Goal: Task Accomplishment & Management: Manage account settings

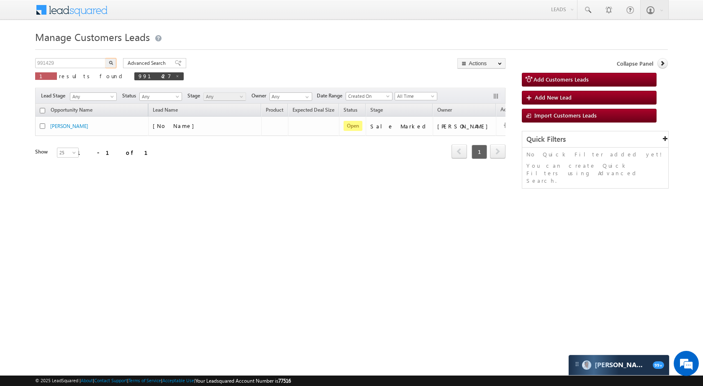
type input "991429"
click at [115, 61] on button "button" at bounding box center [110, 63] width 11 height 10
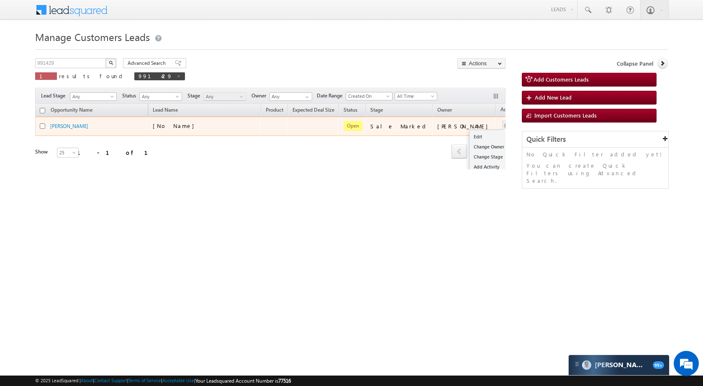
click at [503, 124] on button "button" at bounding box center [507, 126] width 8 height 8
click at [469, 136] on link "Edit" at bounding box center [490, 137] width 42 height 10
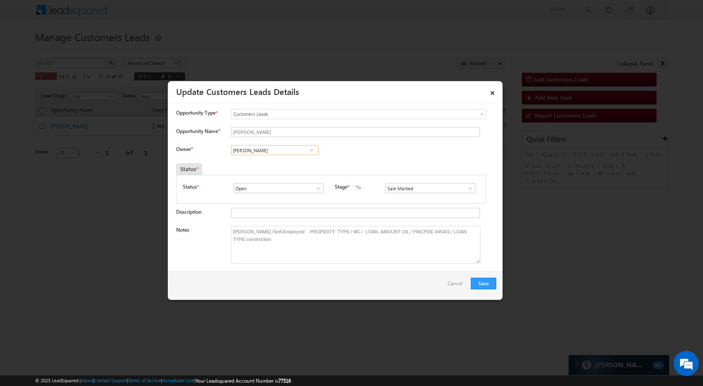
click at [274, 150] on input "[PERSON_NAME]" at bounding box center [274, 150] width 87 height 10
paste input "[PERSON_NAME]"
click at [287, 164] on span "[EMAIL_ADDRESS][DOMAIN_NAME]" at bounding box center [271, 167] width 75 height 6
type input "[PERSON_NAME]"
click at [484, 283] on button "Save" at bounding box center [484, 284] width 26 height 12
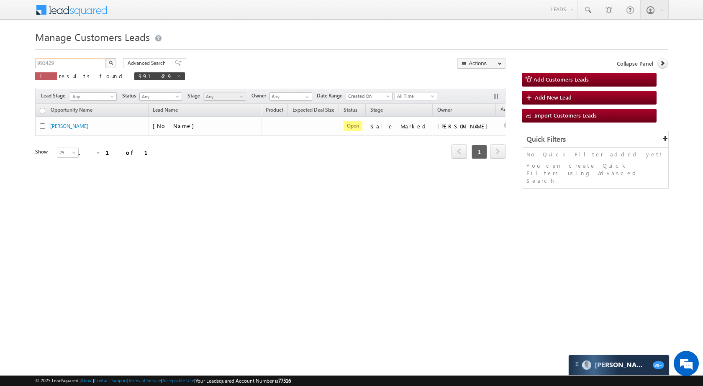
click at [83, 66] on input "991429" at bounding box center [71, 63] width 72 height 10
paste input "8780"
click at [111, 64] on img "button" at bounding box center [111, 63] width 4 height 4
click at [84, 62] on input "987809" at bounding box center [71, 63] width 72 height 10
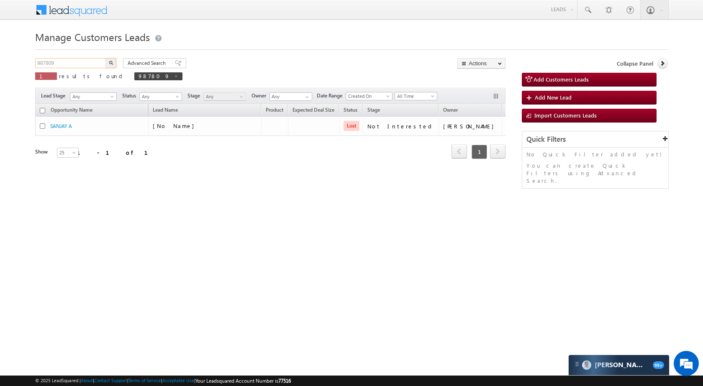
click at [84, 62] on input "987809" at bounding box center [71, 63] width 72 height 10
paste input "9238"
click at [113, 61] on button "button" at bounding box center [110, 63] width 11 height 10
click at [81, 64] on input "989238" at bounding box center [71, 63] width 72 height 10
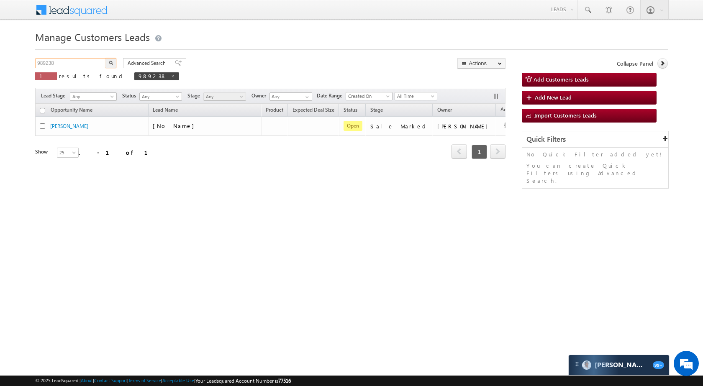
paste input "74297"
click at [115, 60] on button "button" at bounding box center [110, 63] width 11 height 10
click at [84, 66] on input "974297" at bounding box center [71, 63] width 72 height 10
paste input "85066"
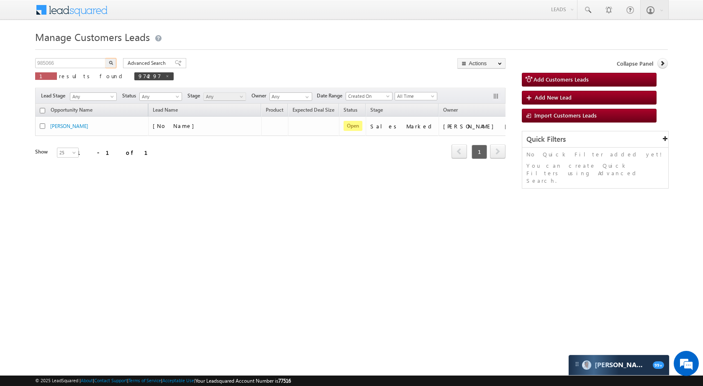
click at [112, 65] on button "button" at bounding box center [110, 63] width 11 height 10
click at [75, 63] on input "985066" at bounding box center [71, 63] width 72 height 10
paste input "0031"
click at [108, 60] on button "button" at bounding box center [110, 63] width 11 height 10
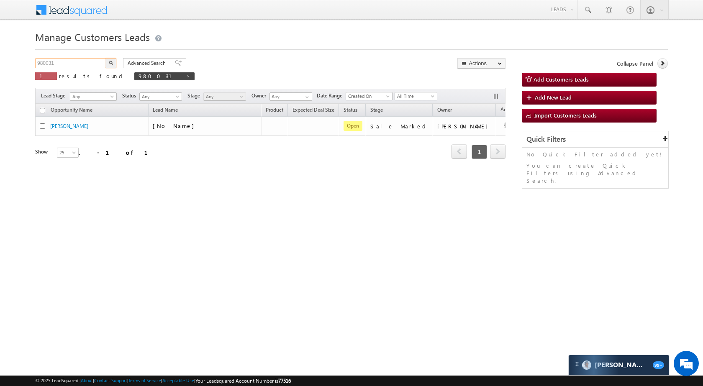
click at [74, 65] on input "980031" at bounding box center [71, 63] width 72 height 10
paste input "9324"
type input "989324"
click at [112, 60] on button "button" at bounding box center [110, 63] width 11 height 10
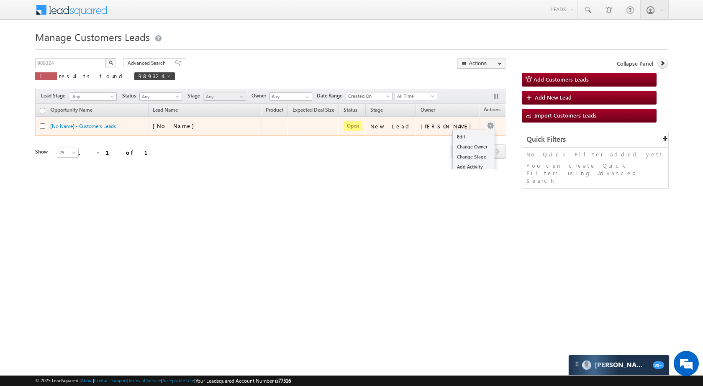
click at [484, 123] on div "Edit Change Owner Change Stage Add Activity Add Task Delete" at bounding box center [490, 126] width 13 height 11
click at [463, 132] on link "Edit" at bounding box center [474, 137] width 42 height 10
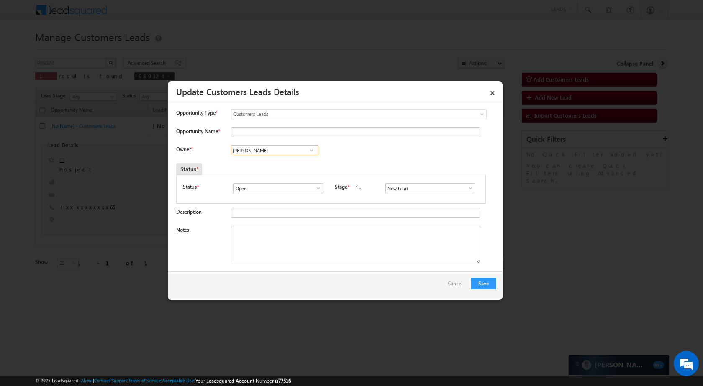
click at [281, 151] on input "[PERSON_NAME]" at bounding box center [274, 150] width 87 height 10
paste input "anshika Pandey"
click at [278, 159] on link "Vanshika Pandey vanshika.pandey@sgrlimited.in" at bounding box center [274, 163] width 87 height 16
type input "Vanshika Pandey"
click at [288, 130] on input "Opportunity Name *" at bounding box center [355, 132] width 249 height 10
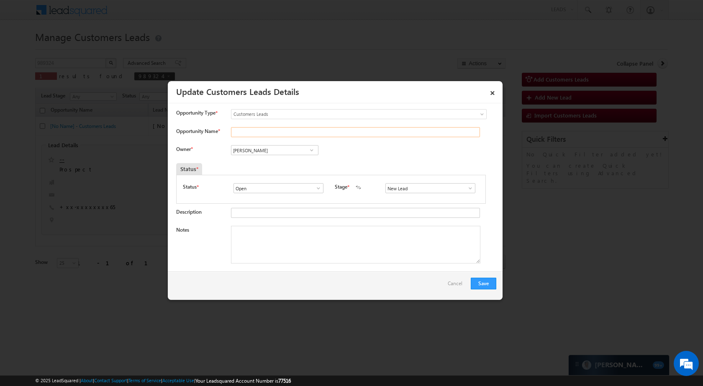
paste input "girish talvar"
type input "girish talvar"
click at [470, 188] on span at bounding box center [470, 188] width 8 height 7
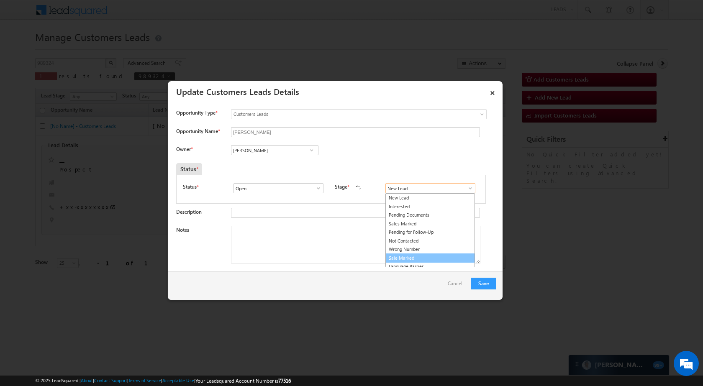
click at [404, 260] on link "Sale Marked" at bounding box center [430, 258] width 90 height 10
type input "Sale Marked"
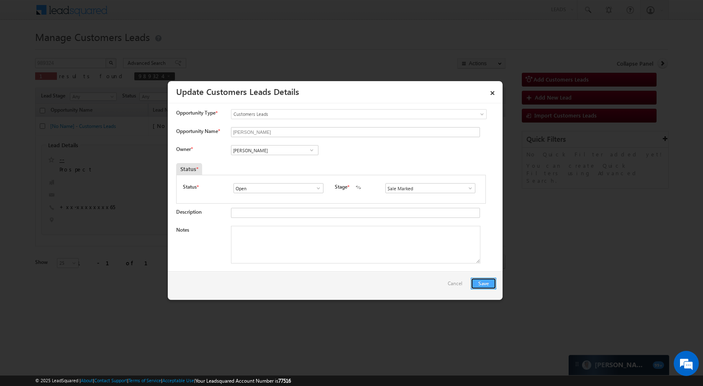
click at [484, 285] on button "Save" at bounding box center [484, 284] width 26 height 12
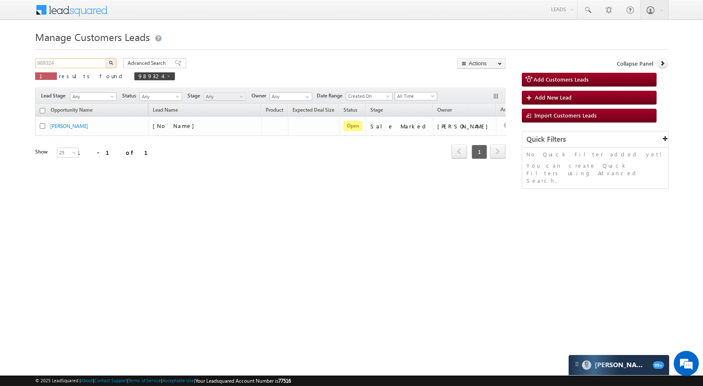
click at [86, 64] on input "989324" at bounding box center [71, 63] width 72 height 10
paste input "3456"
click at [113, 64] on button "button" at bounding box center [110, 63] width 11 height 10
click at [69, 62] on input "983456" at bounding box center [71, 63] width 72 height 10
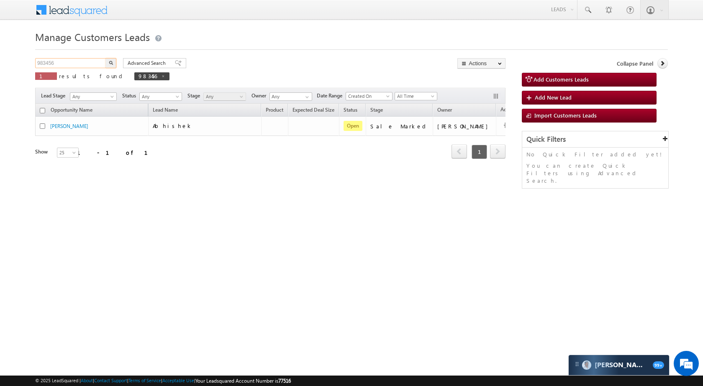
click at [69, 62] on input "983456" at bounding box center [71, 63] width 72 height 10
paste input "76505"
click at [113, 61] on button "button" at bounding box center [110, 63] width 11 height 10
click at [74, 66] on input "976505" at bounding box center [71, 63] width 72 height 10
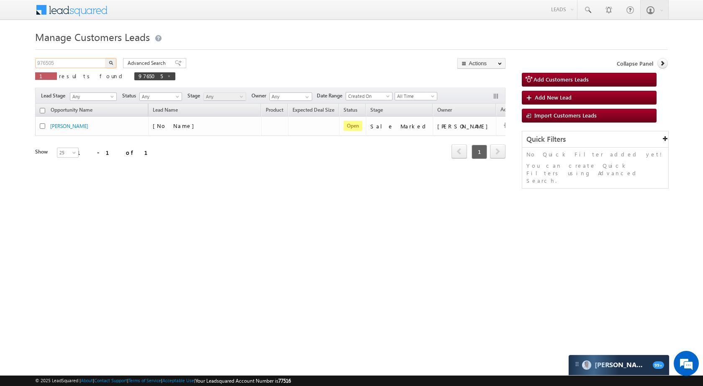
paste input "83454"
type input "983454"
click at [113, 61] on button "button" at bounding box center [110, 63] width 11 height 10
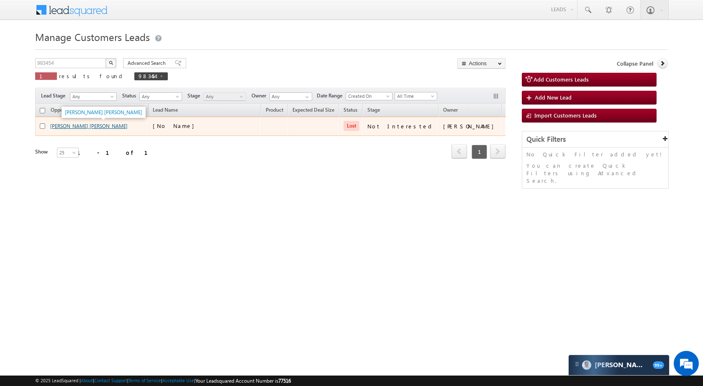
click at [69, 127] on link "GANGA BAI MADAN LAL" at bounding box center [88, 126] width 77 height 6
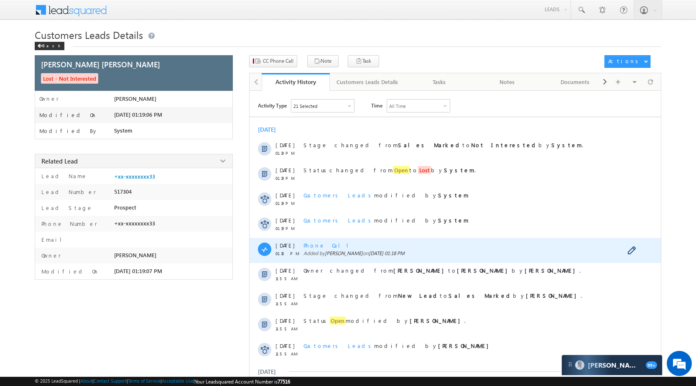
click at [317, 244] on span "Phone Call" at bounding box center [329, 245] width 51 height 7
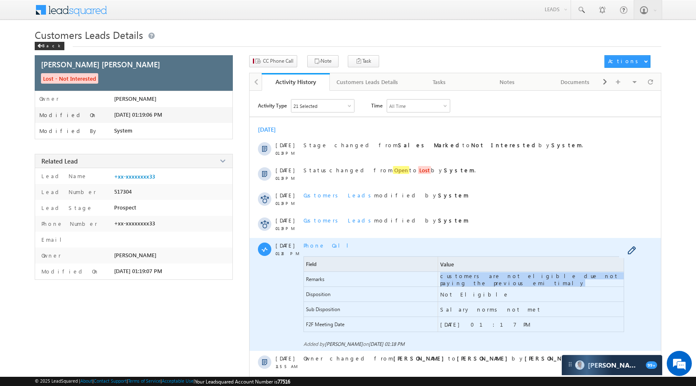
drag, startPoint x: 434, startPoint y: 281, endPoint x: 615, endPoint y: 283, distance: 181.1
click at [615, 283] on div "Remarks customers are not eligible due not paying the previous emi timaly" at bounding box center [464, 279] width 321 height 15
copy div "customers are not eligible due not paying the previous emi timaly"
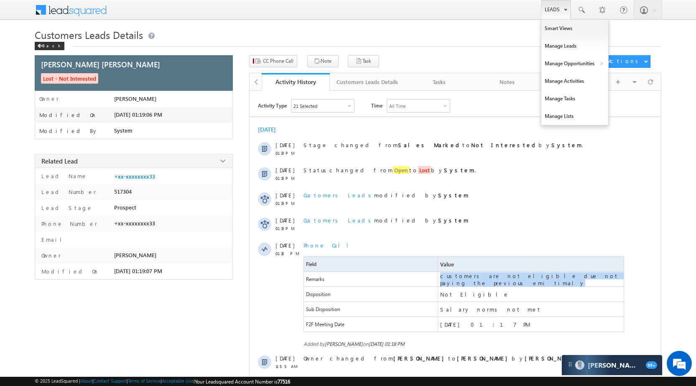
click at [556, 1] on link "Leads" at bounding box center [556, 9] width 30 height 19
click at [568, 58] on link "Manage Opportunities" at bounding box center [575, 64] width 67 height 18
click at [620, 84] on link "Customers Leads" at bounding box center [647, 82] width 77 height 18
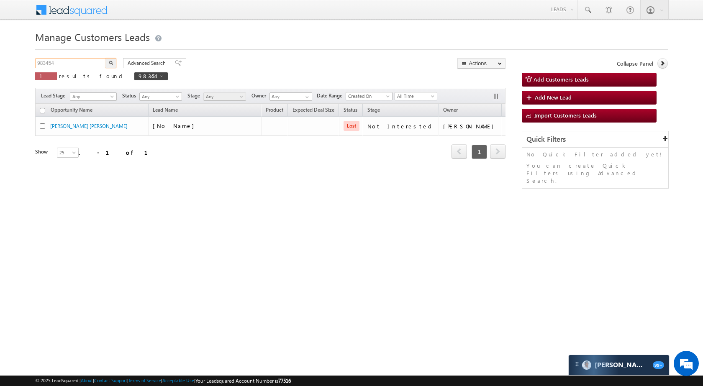
click at [72, 60] on input "983454" at bounding box center [71, 63] width 72 height 10
paste input "75872"
click at [114, 60] on button "button" at bounding box center [110, 63] width 11 height 10
click at [84, 64] on input "975872" at bounding box center [71, 63] width 72 height 10
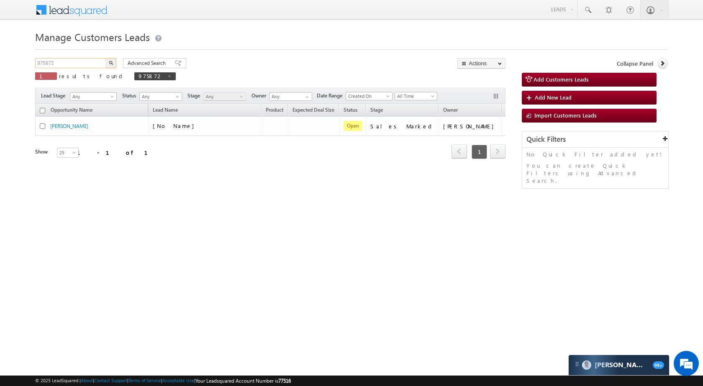
click at [84, 64] on input "975872" at bounding box center [71, 63] width 72 height 10
paste input "8789"
type input "987892"
click at [110, 64] on img "button" at bounding box center [111, 63] width 4 height 4
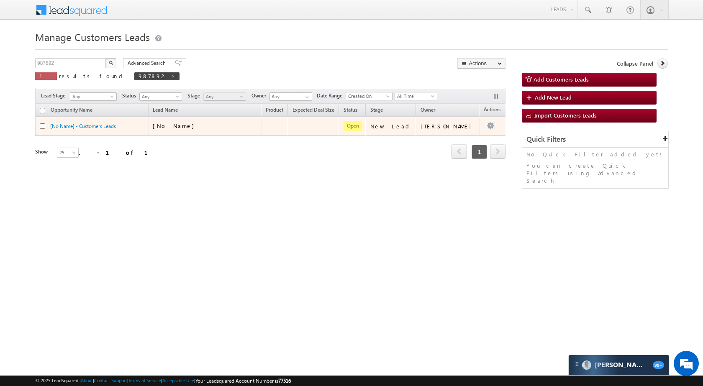
click at [486, 128] on td at bounding box center [496, 126] width 35 height 19
click at [472, 136] on link "Edit" at bounding box center [474, 137] width 42 height 10
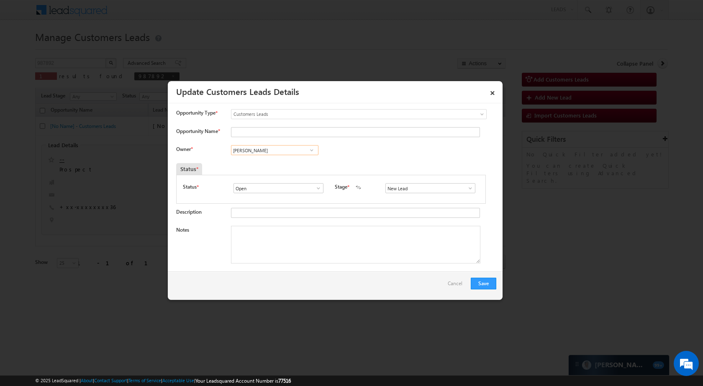
click at [274, 151] on input "[PERSON_NAME]" at bounding box center [274, 150] width 87 height 10
paste input "Shantanu Singh"
click at [266, 161] on link "Shantanu Singh shantanu.singh@sgrlimited.in" at bounding box center [274, 163] width 87 height 16
type input "Shantanu Singh"
click at [257, 131] on input "Opportunity Name *" at bounding box center [355, 132] width 249 height 10
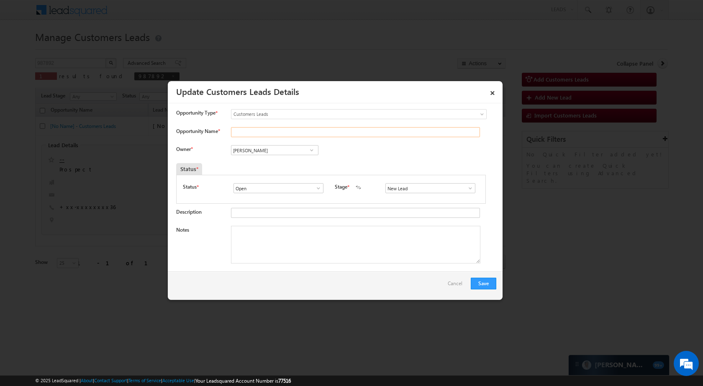
paste input "Abdul Aziz Abdul Rashid"
type input "Abdul Aziz Abdul Rashid"
click at [466, 188] on span at bounding box center [470, 188] width 8 height 7
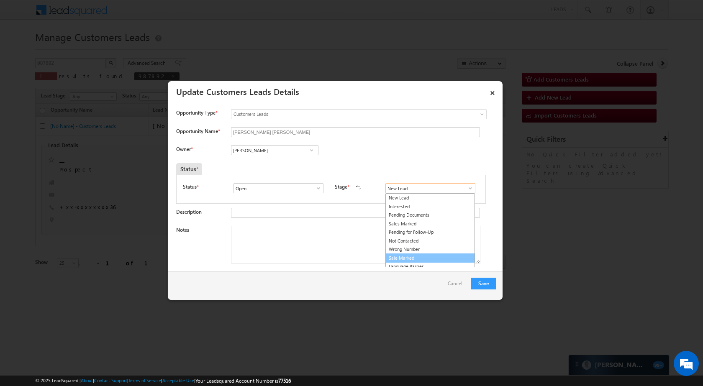
click at [416, 254] on link "Sale Marked" at bounding box center [430, 258] width 90 height 10
type input "Sale Marked"
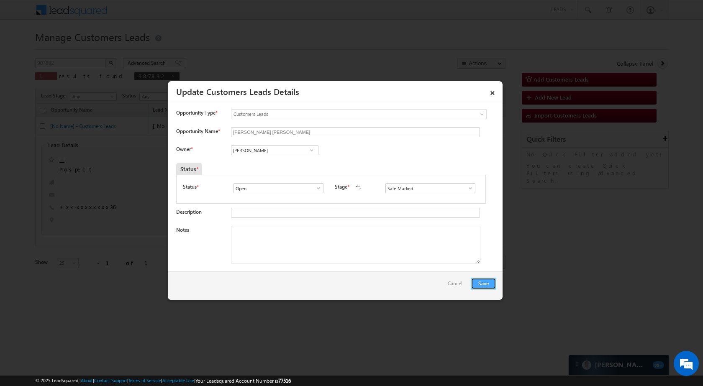
click at [477, 286] on button "Save" at bounding box center [484, 284] width 26 height 12
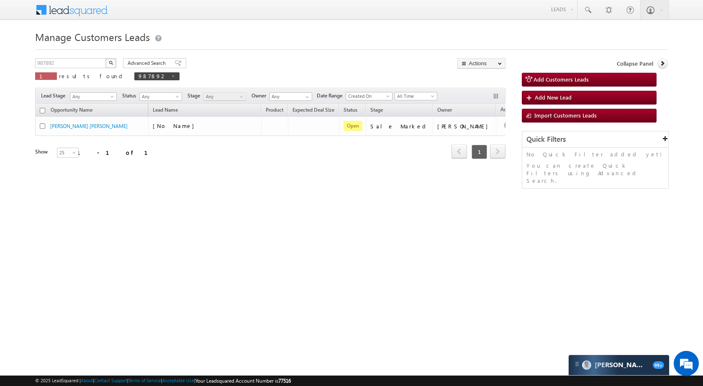
click at [88, 49] on div at bounding box center [351, 46] width 632 height 5
click at [81, 61] on input "987892" at bounding box center [71, 63] width 72 height 10
paste input "15"
click at [112, 65] on button "button" at bounding box center [110, 63] width 11 height 10
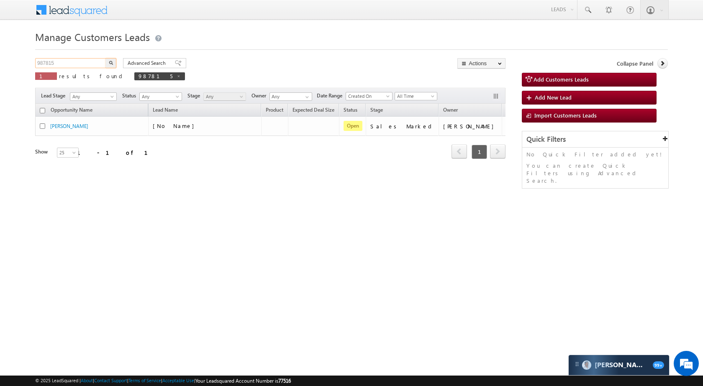
click at [74, 66] on input "987815" at bounding box center [71, 63] width 72 height 10
paste input "90622"
click at [113, 58] on div "Manage Customers Leads Customers Leads updated successfully. 990622 X 1 results…" at bounding box center [351, 132] width 632 height 209
click at [110, 63] on img "button" at bounding box center [111, 63] width 4 height 4
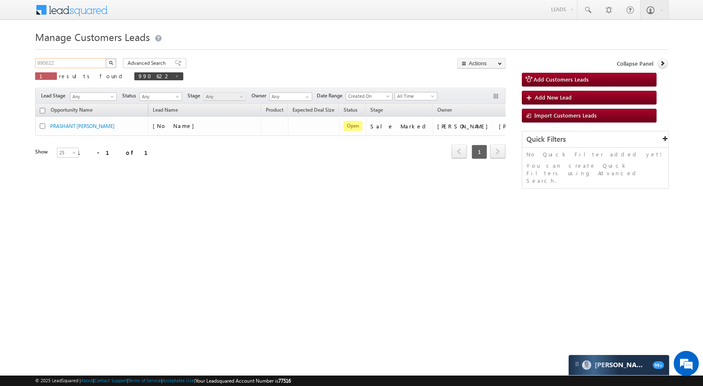
click at [68, 64] on input "990622" at bounding box center [71, 63] width 72 height 10
paste input "84624"
click at [114, 60] on button "button" at bounding box center [110, 63] width 11 height 10
click at [76, 63] on input "984624" at bounding box center [71, 63] width 72 height 10
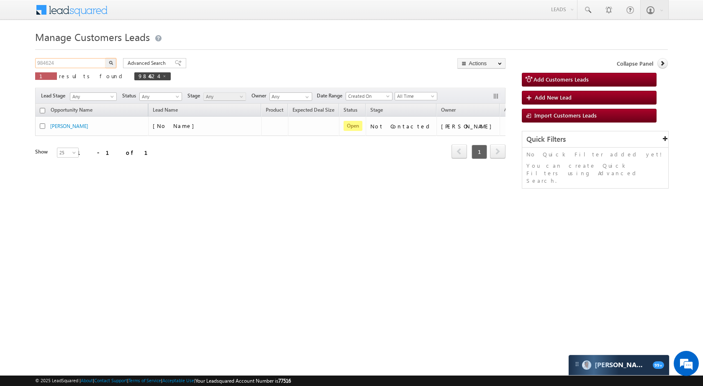
click at [76, 63] on input "984624" at bounding box center [71, 63] width 72 height 10
paste input "90700"
click at [118, 61] on div "Advanced Search Advanced search results" at bounding box center [151, 63] width 69 height 10
click at [114, 61] on button "button" at bounding box center [110, 63] width 11 height 10
click at [77, 64] on input "990700" at bounding box center [71, 63] width 72 height 10
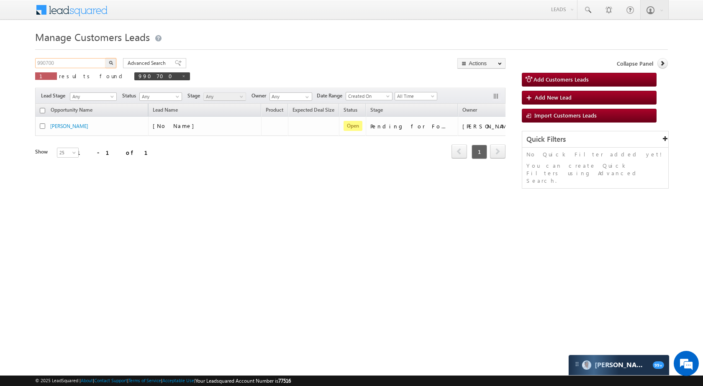
click at [77, 64] on input "990700" at bounding box center [71, 63] width 72 height 10
paste input "2431"
click at [109, 60] on button "button" at bounding box center [110, 63] width 11 height 10
click at [62, 61] on input "992431" at bounding box center [71, 63] width 72 height 10
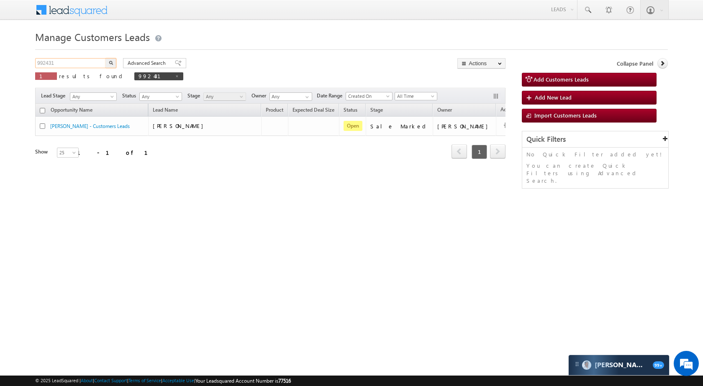
paste input "14"
click at [109, 61] on img "button" at bounding box center [111, 63] width 4 height 4
click at [70, 65] on input "992414" at bounding box center [71, 63] width 72 height 10
paste input "85089"
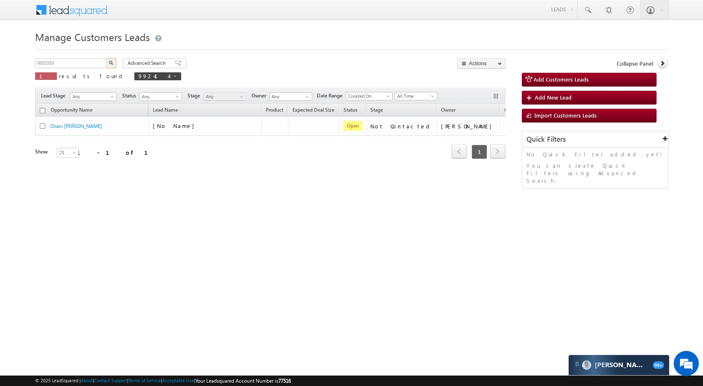
click at [108, 65] on button "button" at bounding box center [110, 63] width 11 height 10
click at [96, 61] on input "985089" at bounding box center [71, 63] width 72 height 10
paste input "92432"
click at [115, 65] on button "button" at bounding box center [110, 63] width 11 height 10
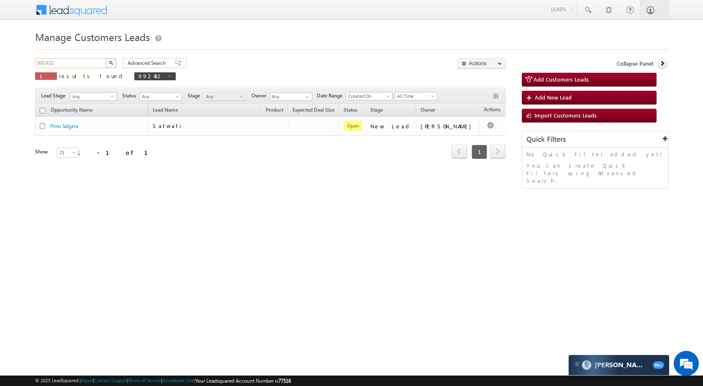
click at [66, 62] on input "992432" at bounding box center [71, 63] width 72 height 10
paste input "1440"
click at [110, 61] on img "button" at bounding box center [111, 63] width 4 height 4
click at [69, 67] on input "991440" at bounding box center [71, 63] width 72 height 10
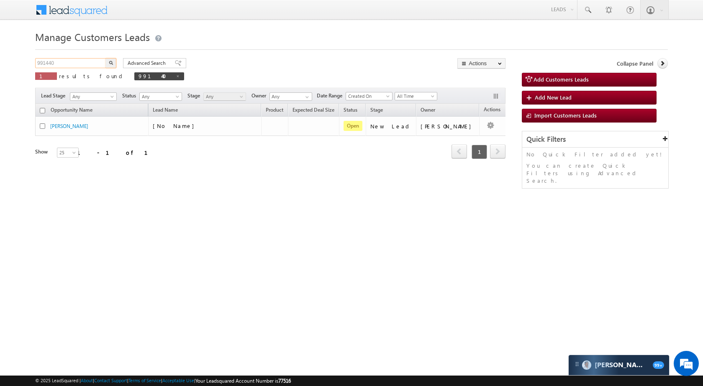
click at [69, 67] on input "991440" at bounding box center [71, 63] width 72 height 10
paste input "796"
click at [113, 62] on button "button" at bounding box center [110, 63] width 11 height 10
click at [75, 61] on input "991796" at bounding box center [71, 63] width 72 height 10
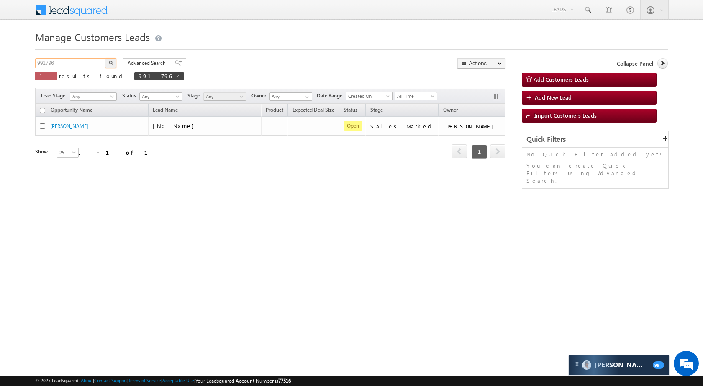
paste input "84619"
click at [108, 61] on button "button" at bounding box center [110, 63] width 11 height 10
click at [64, 63] on input "984619" at bounding box center [71, 63] width 72 height 10
paste input "91427"
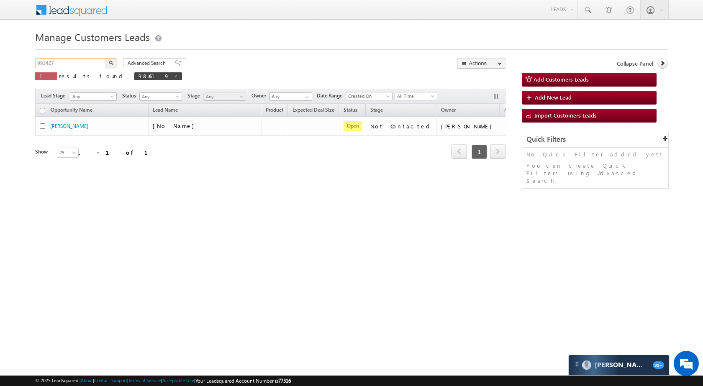
click at [105, 63] on input "991427" at bounding box center [71, 63] width 72 height 10
click at [110, 63] on img "button" at bounding box center [111, 63] width 4 height 4
click at [89, 59] on input "991427" at bounding box center [71, 63] width 72 height 10
paste input "89055"
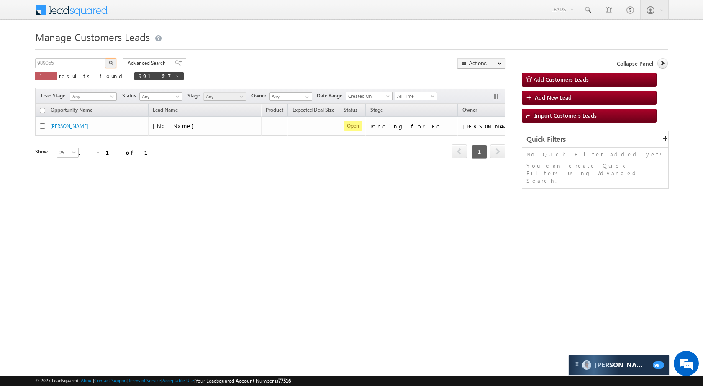
click at [114, 59] on button "button" at bounding box center [110, 63] width 11 height 10
click at [77, 55] on div "Manage Customers Leads Customers Leads updated successfully. 989055 X 1 results…" at bounding box center [351, 132] width 632 height 209
click at [72, 69] on div "989055 X 1 results found 989055" at bounding box center [107, 70] width 144 height 24
click at [72, 65] on input "989055" at bounding box center [71, 63] width 72 height 10
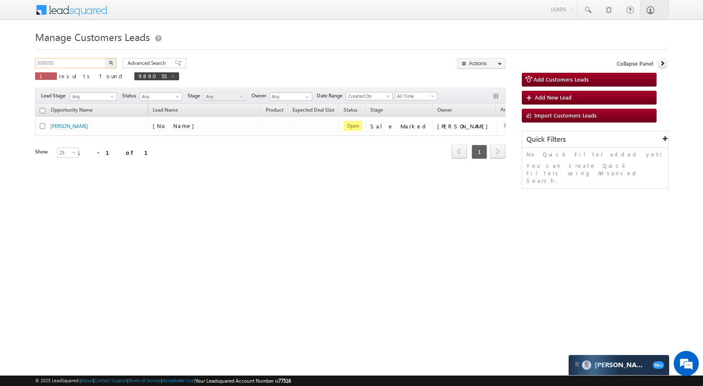
paste input "5184"
click at [107, 62] on button "button" at bounding box center [110, 63] width 11 height 10
click at [74, 61] on input "985184" at bounding box center [71, 63] width 72 height 10
paste input "91987"
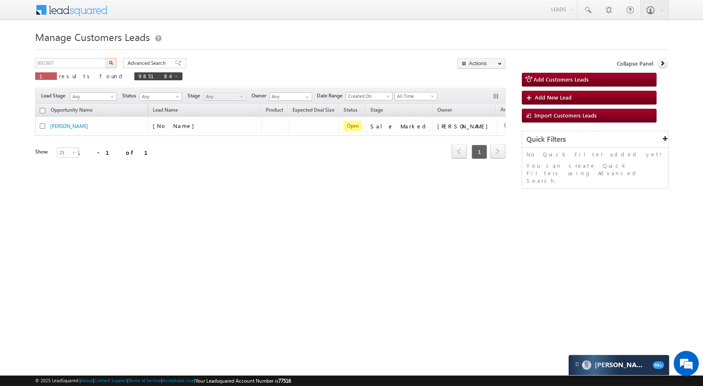
click at [113, 60] on button "button" at bounding box center [110, 63] width 11 height 10
click at [60, 69] on div "991987 X 1 results found 991987" at bounding box center [110, 70] width 151 height 24
click at [63, 63] on input "991987" at bounding box center [71, 63] width 72 height 10
paste input "2104"
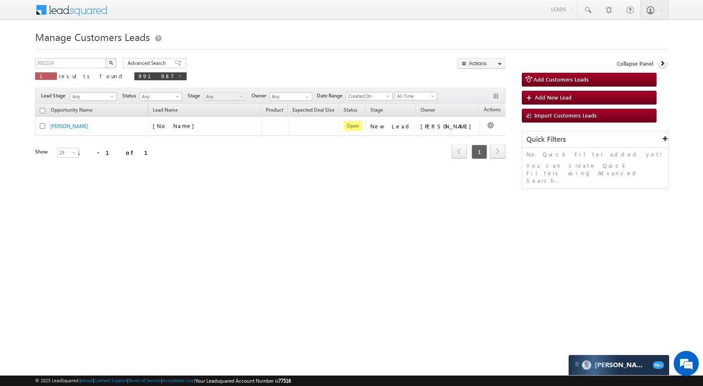
click at [109, 63] on img "button" at bounding box center [111, 63] width 4 height 4
click at [65, 63] on input "992104" at bounding box center [71, 63] width 72 height 10
paste input "883"
type input "992883"
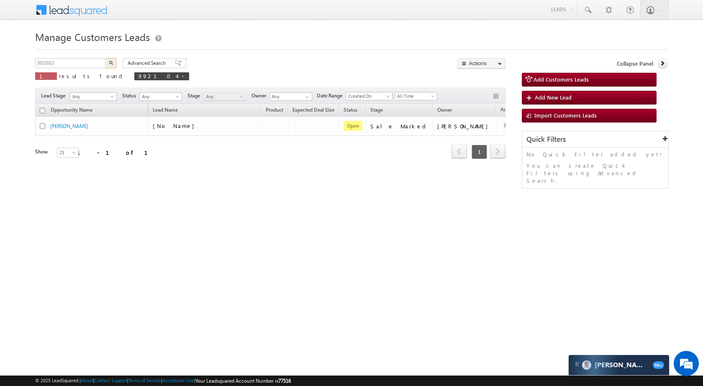
click at [110, 62] on img "button" at bounding box center [111, 63] width 4 height 4
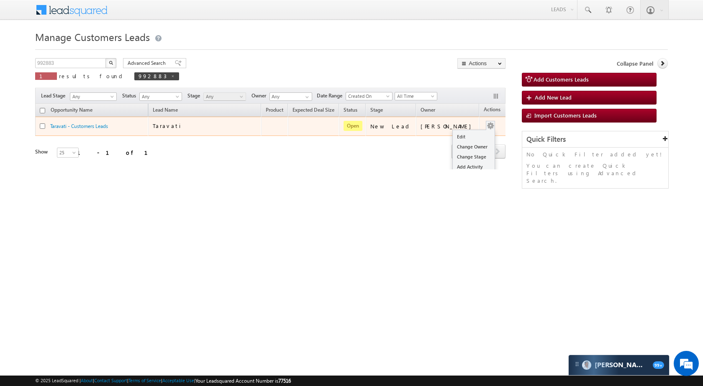
click at [486, 125] on td "Edit Change Owner Change Stage Add Activity Add Task Delete" at bounding box center [496, 126] width 35 height 19
click at [453, 136] on link "Edit" at bounding box center [474, 137] width 42 height 10
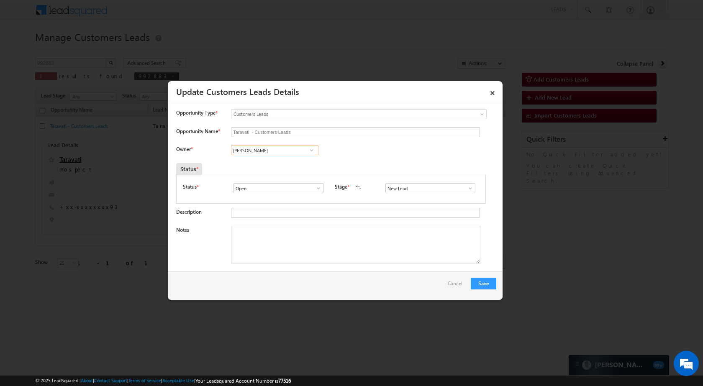
click at [285, 150] on input "[PERSON_NAME]" at bounding box center [274, 150] width 87 height 10
paste input "Santosh Kumar"
click at [288, 164] on span "santosh.kumar2@sgrlimited.in" at bounding box center [271, 167] width 75 height 6
type input "Santosh Kumar"
click at [471, 187] on input "New Lead" at bounding box center [430, 188] width 90 height 10
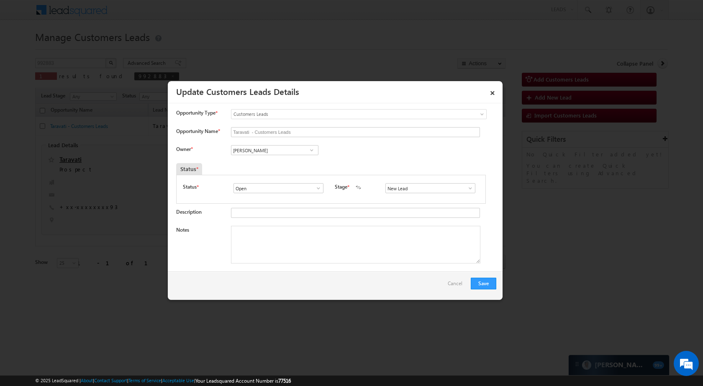
click at [468, 189] on span at bounding box center [470, 188] width 8 height 7
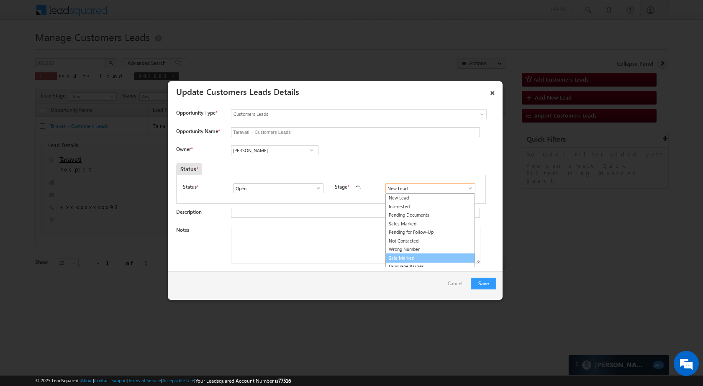
click at [425, 256] on link "Sale Marked" at bounding box center [430, 258] width 90 height 10
type input "Sale Marked"
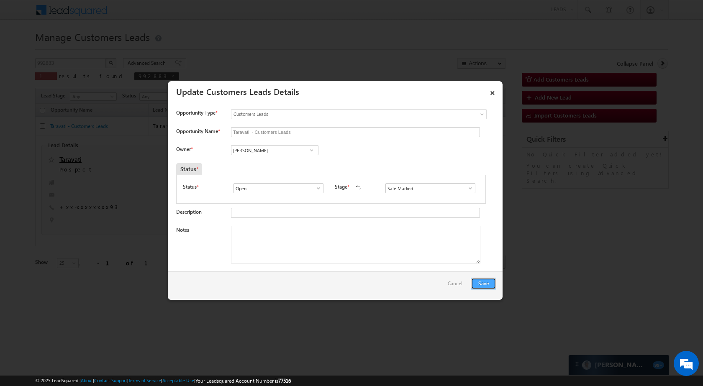
click at [486, 282] on button "Save" at bounding box center [484, 284] width 26 height 12
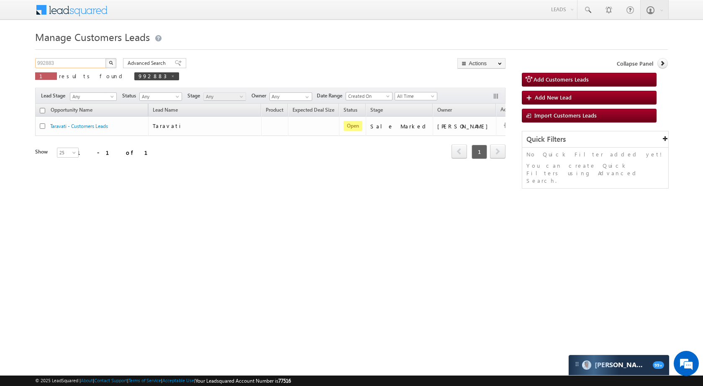
click at [84, 64] on input "992883" at bounding box center [71, 63] width 72 height 10
paste input "228"
click at [115, 61] on button "button" at bounding box center [110, 63] width 11 height 10
click at [79, 59] on input "992228" at bounding box center [71, 63] width 72 height 10
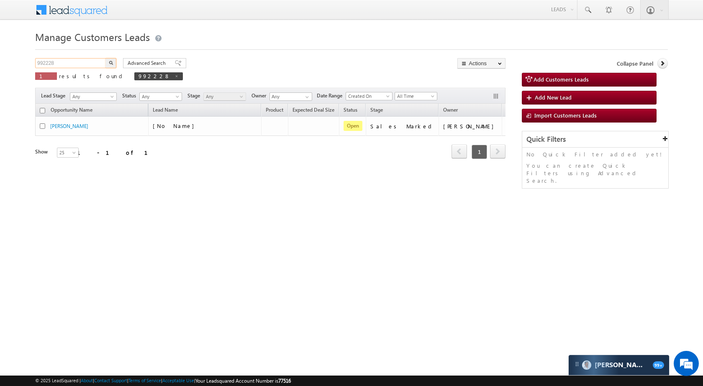
click at [79, 59] on input "992228" at bounding box center [71, 63] width 72 height 10
paste input "01"
click at [111, 62] on img "button" at bounding box center [111, 63] width 4 height 4
click at [92, 66] on input "992018" at bounding box center [71, 63] width 72 height 10
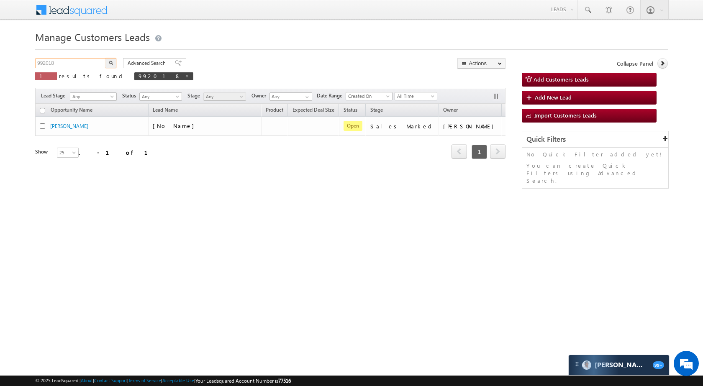
paste input "85452"
click at [116, 61] on div "985452 X 1 results found 992018" at bounding box center [114, 70] width 158 height 24
click at [113, 61] on button "button" at bounding box center [110, 63] width 11 height 10
click at [70, 57] on div "Manage Customers Leads 985452 X 1 results found 985452 Advanced Search Advanced…" at bounding box center [351, 132] width 632 height 209
click at [71, 67] on input "985452" at bounding box center [71, 63] width 72 height 10
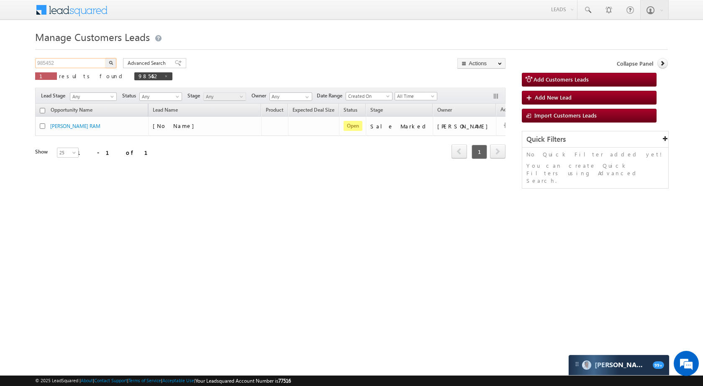
click at [71, 67] on input "985452" at bounding box center [71, 63] width 72 height 10
paste input "7416"
click at [113, 64] on img "button" at bounding box center [111, 63] width 4 height 4
click at [69, 61] on input "987416" at bounding box center [71, 63] width 72 height 10
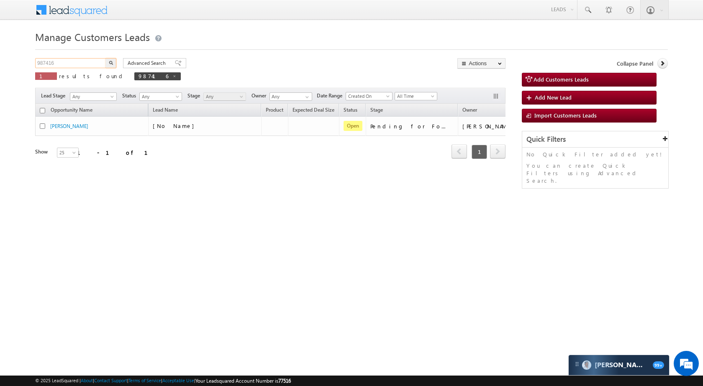
paste input "92137"
click at [113, 64] on img "button" at bounding box center [111, 63] width 4 height 4
click at [87, 64] on input "992137" at bounding box center [71, 63] width 72 height 10
paste input "6"
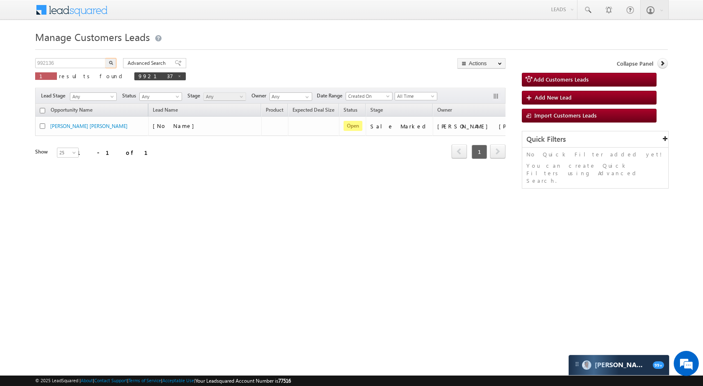
click at [111, 59] on button "button" at bounding box center [110, 63] width 11 height 10
click at [82, 62] on input "992136" at bounding box center [71, 63] width 72 height 10
paste input "44"
click at [110, 62] on img "button" at bounding box center [111, 63] width 4 height 4
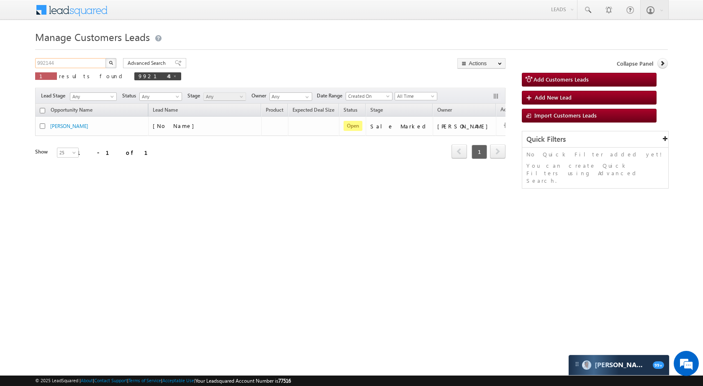
click at [82, 61] on input "992144" at bounding box center [71, 63] width 72 height 10
paste input "1930"
click at [115, 64] on button "button" at bounding box center [110, 63] width 11 height 10
click at [88, 61] on input "991930" at bounding box center [71, 63] width 72 height 10
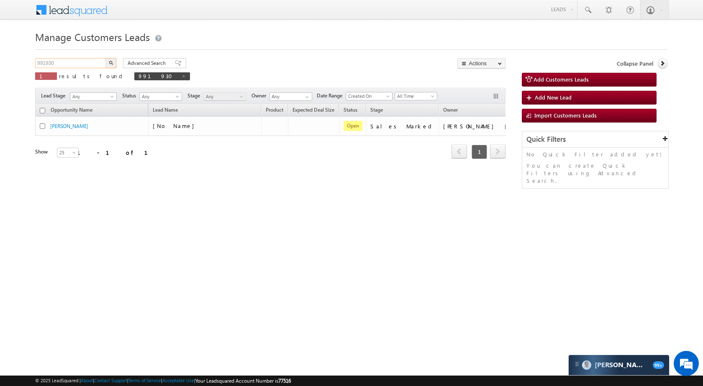
click at [88, 61] on input "991930" at bounding box center [71, 63] width 72 height 10
paste input "2884"
type input "992884"
click at [106, 63] on button "button" at bounding box center [110, 63] width 11 height 10
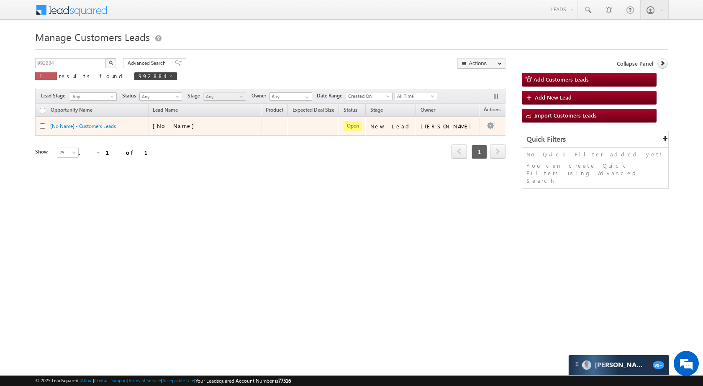
click at [487, 128] on div at bounding box center [490, 126] width 13 height 11
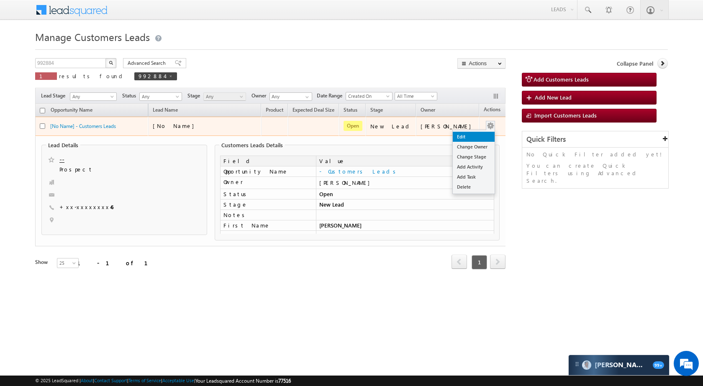
click at [468, 139] on link "Edit" at bounding box center [474, 137] width 42 height 10
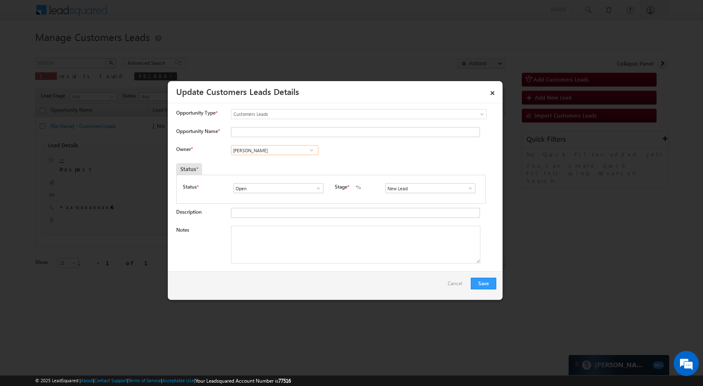
click at [268, 151] on input "[PERSON_NAME]" at bounding box center [274, 150] width 87 height 10
paste input "[PERSON_NAME]"
click at [289, 165] on span "rana.singh@sgrlimited.in" at bounding box center [271, 167] width 75 height 6
type input "[PERSON_NAME]"
click at [249, 128] on input "Opportunity Name *" at bounding box center [355, 132] width 249 height 10
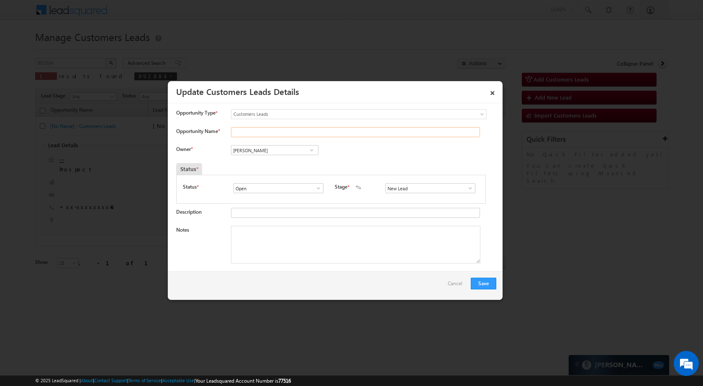
paste input "MAYA DEVI"
type input "MAYA DEVI"
click at [463, 190] on link at bounding box center [468, 188] width 10 height 8
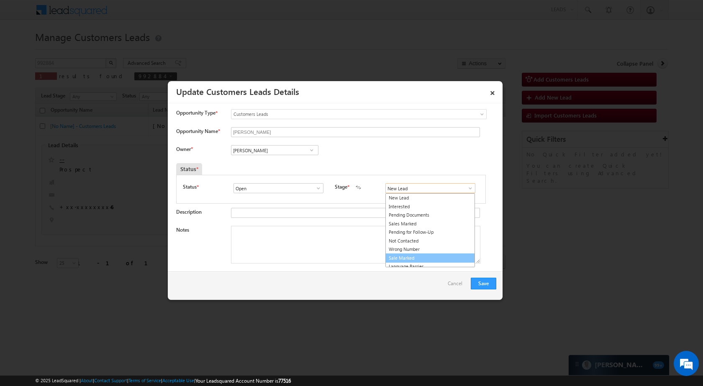
click at [413, 254] on link "Sale Marked" at bounding box center [430, 258] width 90 height 10
type input "Sale Marked"
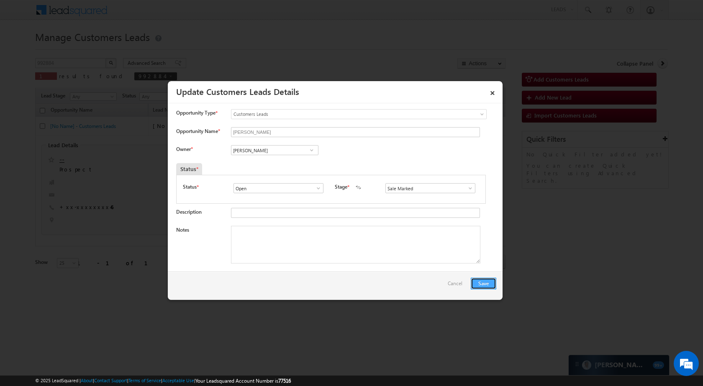
click at [485, 284] on button "Save" at bounding box center [484, 284] width 26 height 12
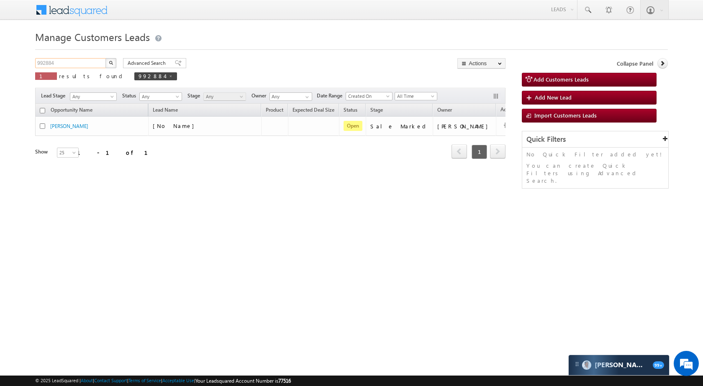
click at [77, 60] on input "992884" at bounding box center [71, 63] width 72 height 10
paste input "85075"
click at [110, 65] on button "button" at bounding box center [110, 63] width 11 height 10
click at [76, 64] on input "985075" at bounding box center [71, 63] width 72 height 10
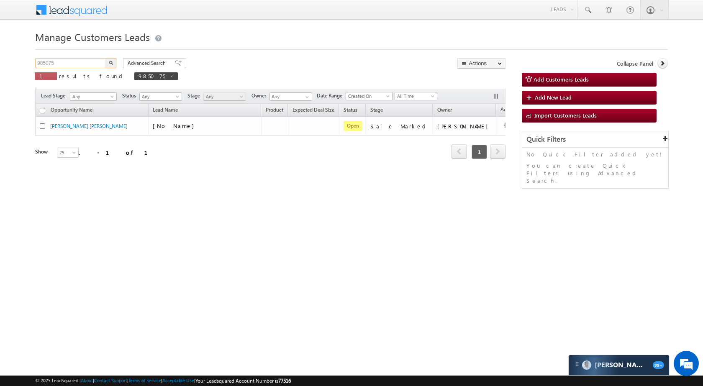
click at [76, 64] on input "985075" at bounding box center [71, 63] width 72 height 10
paste input "9288"
type input "992885"
click at [111, 59] on button "button" at bounding box center [110, 63] width 11 height 10
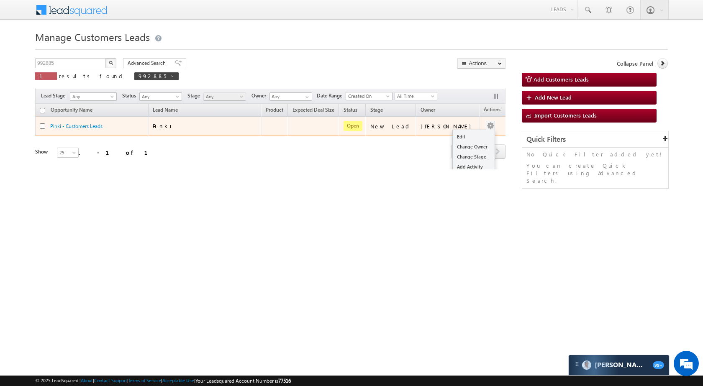
click at [484, 125] on div "Edit Change Owner Change Stage Add Activity Add Task Delete" at bounding box center [490, 126] width 13 height 11
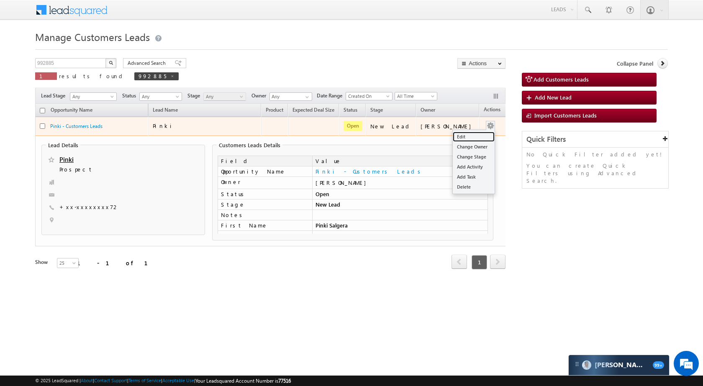
click at [463, 140] on link "Edit" at bounding box center [474, 137] width 42 height 10
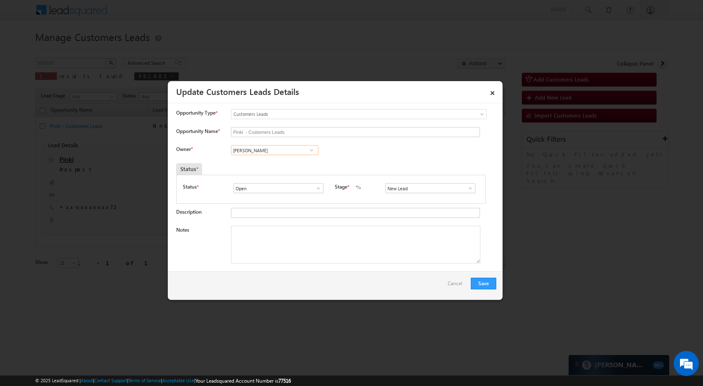
click at [278, 148] on input "[PERSON_NAME]" at bounding box center [274, 150] width 87 height 10
paste input "[PERSON_NAME]"
click at [273, 167] on span "banveer.singh@sgrlimited.in" at bounding box center [271, 167] width 75 height 6
type input "[PERSON_NAME]"
click at [466, 189] on span at bounding box center [470, 188] width 8 height 7
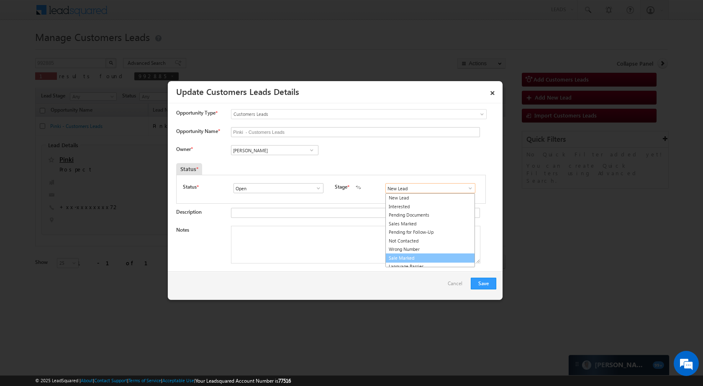
click at [427, 258] on link "Sale Marked" at bounding box center [430, 258] width 90 height 10
type input "Sale Marked"
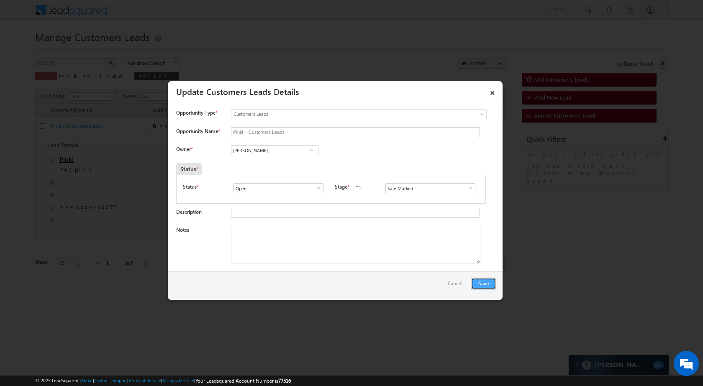
click at [490, 287] on button "Save" at bounding box center [484, 284] width 26 height 12
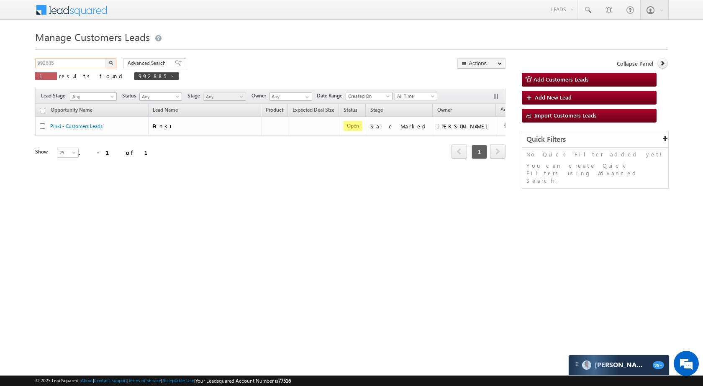
click at [89, 60] on input "992885" at bounding box center [71, 63] width 72 height 10
paste input "1429"
click at [113, 62] on button "button" at bounding box center [110, 63] width 11 height 10
click at [74, 61] on input "991429" at bounding box center [71, 63] width 72 height 10
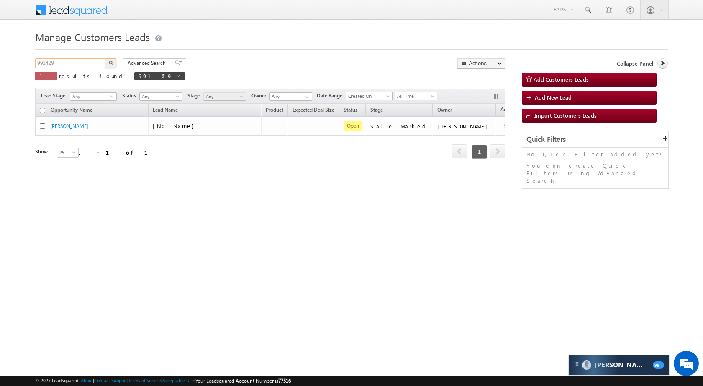
click at [74, 61] on input "991429" at bounding box center [71, 63] width 72 height 10
paste input "1"
click at [110, 58] on div "Manage Customers Leads 991421 X 1 results found 991429 Advanced Search Advanced…" at bounding box center [351, 132] width 632 height 209
click at [110, 59] on button "button" at bounding box center [110, 63] width 11 height 10
click at [88, 62] on input "991421" at bounding box center [71, 63] width 72 height 10
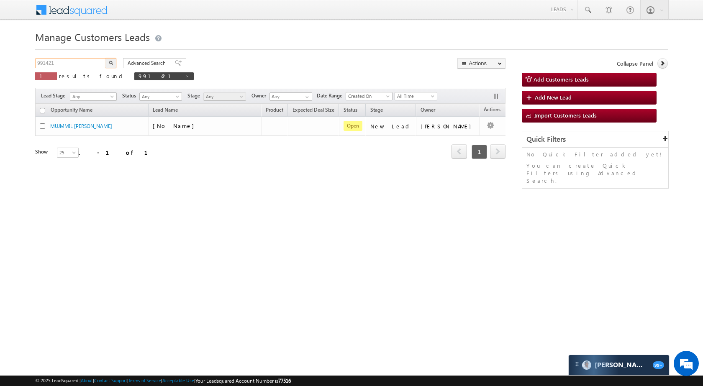
click at [88, 62] on input "991421" at bounding box center [71, 63] width 72 height 10
paste input "75915"
click at [113, 61] on button "button" at bounding box center [110, 63] width 11 height 10
click at [74, 64] on input "975915" at bounding box center [71, 63] width 72 height 10
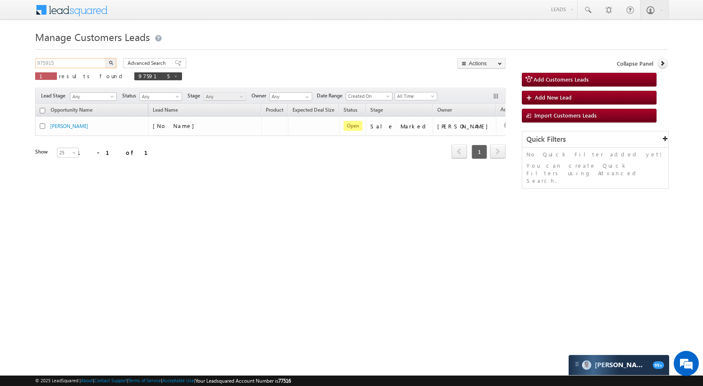
paste input "91960"
click at [109, 61] on img "button" at bounding box center [111, 63] width 4 height 4
click at [70, 61] on input "991960" at bounding box center [71, 63] width 72 height 10
paste input "82486"
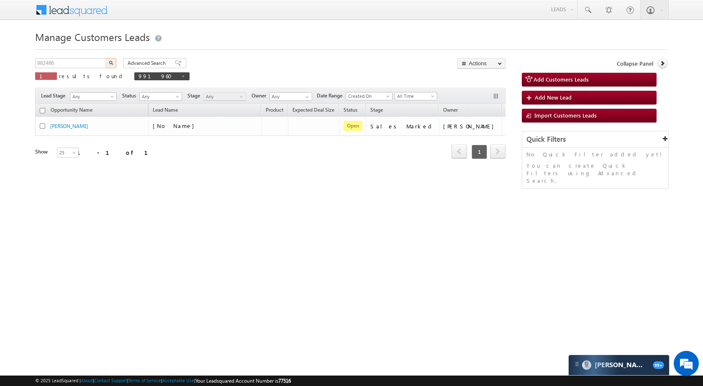
click at [111, 63] on img "button" at bounding box center [111, 63] width 4 height 4
click at [69, 66] on input "982486" at bounding box center [71, 63] width 72 height 10
paste input "90641"
click at [109, 60] on button "button" at bounding box center [110, 63] width 11 height 10
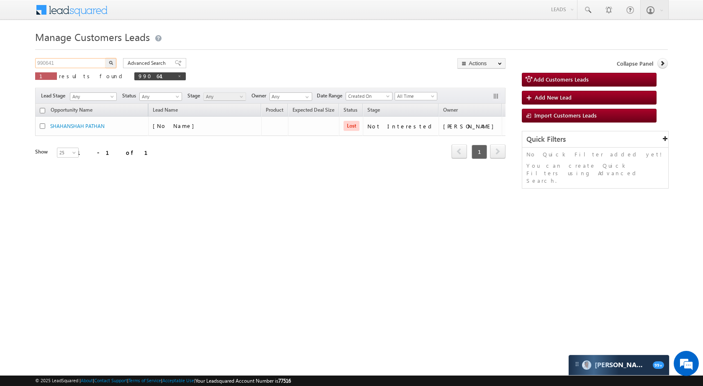
click at [82, 61] on input "990641" at bounding box center [71, 63] width 72 height 10
paste input "1980"
click at [109, 61] on img "button" at bounding box center [111, 63] width 4 height 4
click at [74, 64] on input "991980" at bounding box center [71, 63] width 72 height 10
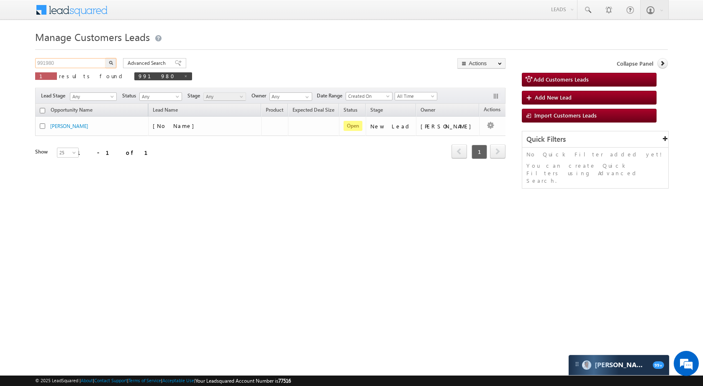
click at [74, 64] on input "991980" at bounding box center [71, 63] width 72 height 10
paste input "0725"
click at [110, 62] on img "button" at bounding box center [111, 63] width 4 height 4
click at [84, 64] on input "990725" at bounding box center [71, 63] width 72 height 10
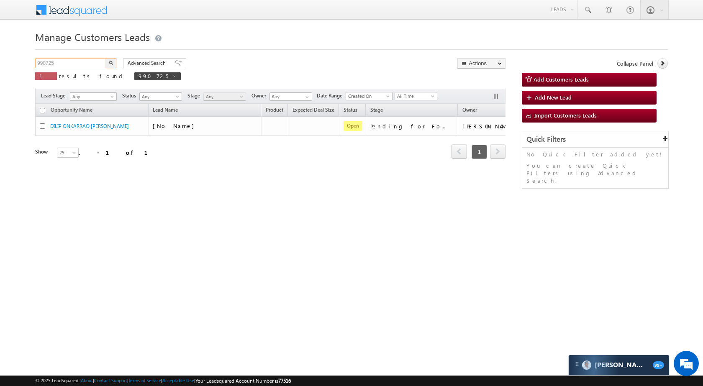
paste input "2097"
click at [110, 64] on img "button" at bounding box center [111, 63] width 4 height 4
click at [81, 62] on input "992097" at bounding box center [71, 63] width 72 height 10
paste input "66669"
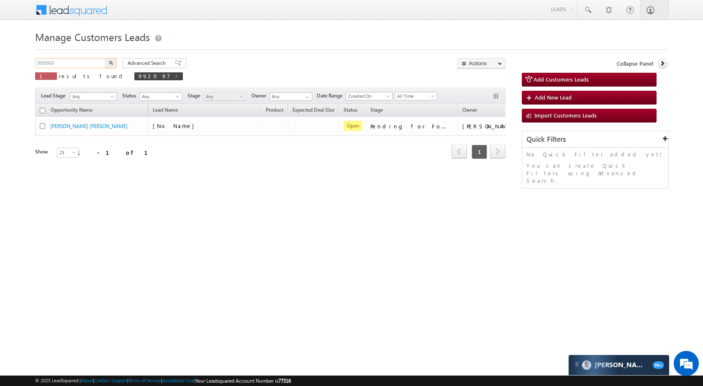
type input "966669"
click at [108, 62] on button "button" at bounding box center [110, 63] width 11 height 10
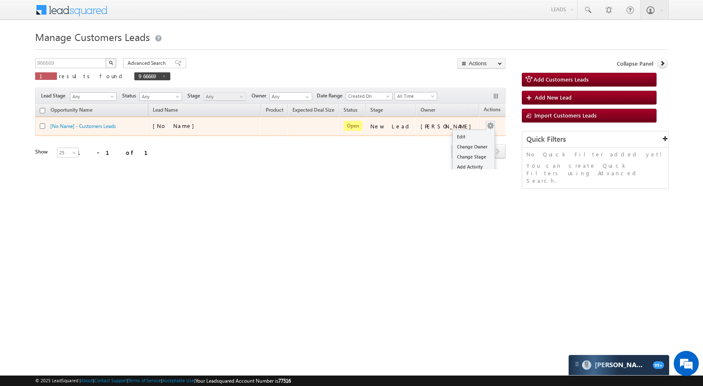
click at [484, 125] on div "Edit Change Owner Change Stage Add Activity Add Task Delete" at bounding box center [490, 126] width 13 height 11
click at [453, 134] on link "Edit" at bounding box center [474, 137] width 42 height 10
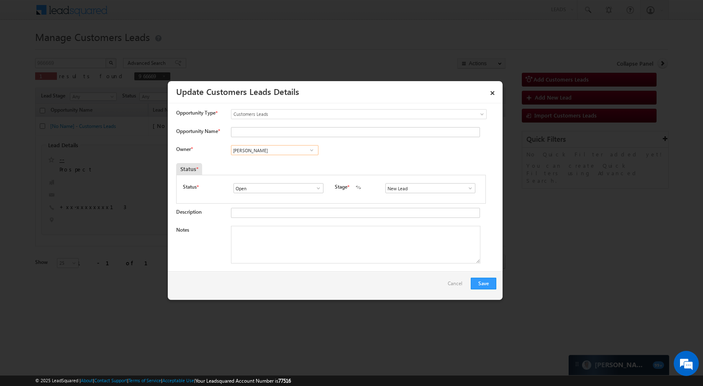
click at [274, 152] on input "[PERSON_NAME]" at bounding box center [274, 150] width 87 height 10
paste input "[PERSON_NAME] Des"
click at [272, 174] on link "[PERSON_NAME] [PERSON_NAME] [PERSON_NAME][EMAIL_ADDRESS][PERSON_NAME][DOMAIN_NA…" at bounding box center [274, 178] width 87 height 16
type input "[PERSON_NAME] [PERSON_NAME]"
click at [244, 134] on input "Opportunity Name *" at bounding box center [355, 132] width 249 height 10
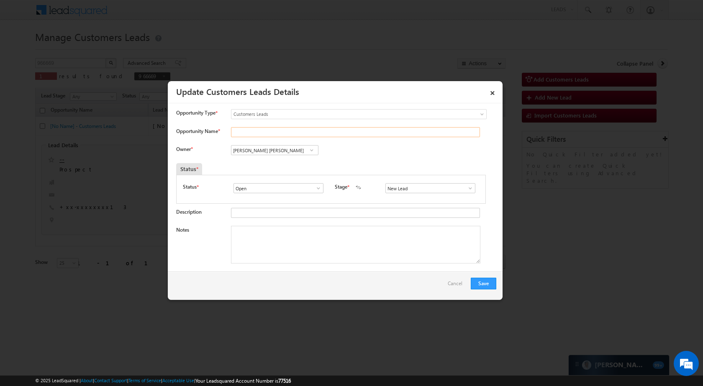
paste input "[PERSON_NAME]"
type input "[PERSON_NAME]"
click at [466, 190] on span at bounding box center [470, 188] width 8 height 7
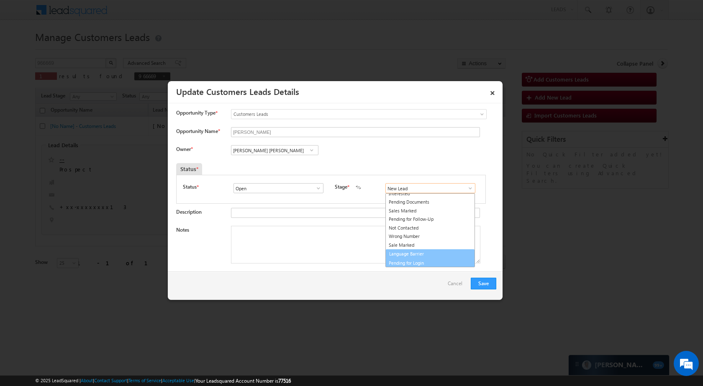
scroll to position [13, 0]
click at [414, 248] on link "Sale Marked" at bounding box center [430, 246] width 90 height 10
type input "Sale Marked"
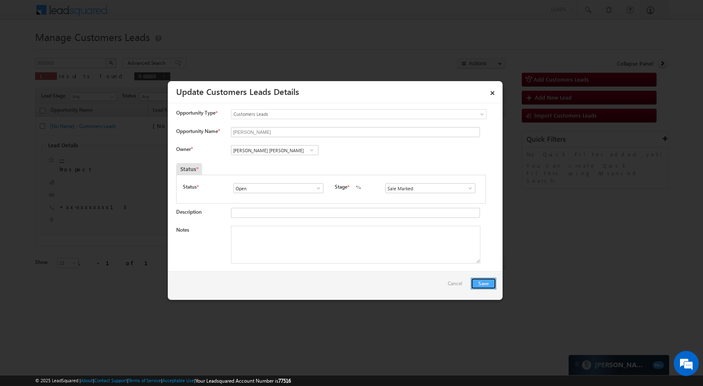
click at [495, 279] on button "Save" at bounding box center [484, 284] width 26 height 12
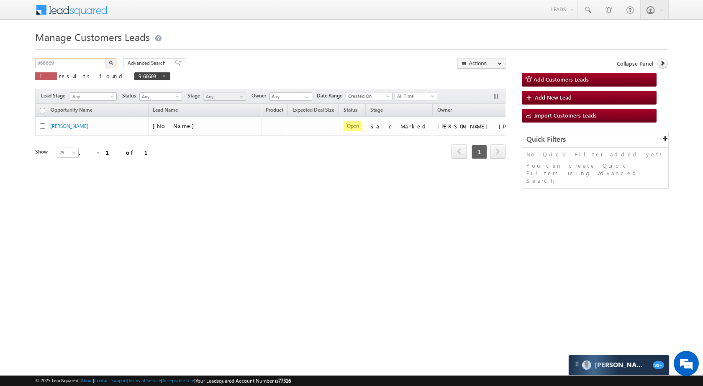
click at [84, 61] on input "966669" at bounding box center [71, 63] width 72 height 10
paste input "91461"
click at [107, 62] on button "button" at bounding box center [110, 63] width 11 height 10
click at [79, 67] on input "991461" at bounding box center [71, 63] width 72 height 10
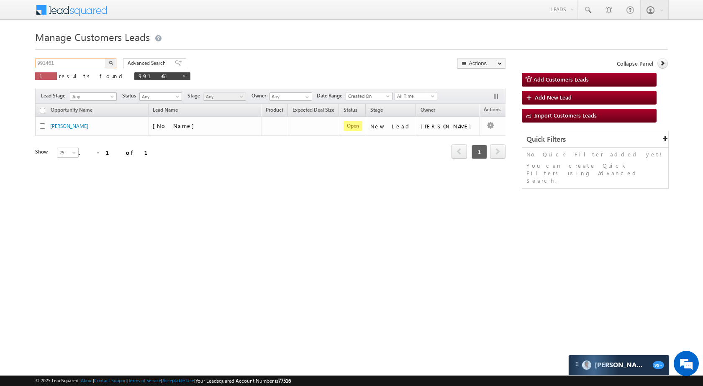
click at [79, 67] on input "991461" at bounding box center [71, 63] width 72 height 10
paste input "0764"
click at [112, 60] on button "button" at bounding box center [110, 63] width 11 height 10
click at [80, 68] on input "990764" at bounding box center [71, 63] width 72 height 10
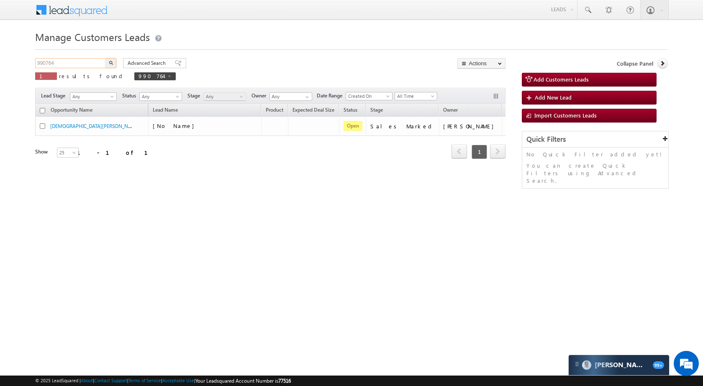
paste input "89897"
click at [110, 61] on img "button" at bounding box center [111, 63] width 4 height 4
click at [90, 62] on input "989897" at bounding box center [71, 63] width 72 height 10
paste input "91"
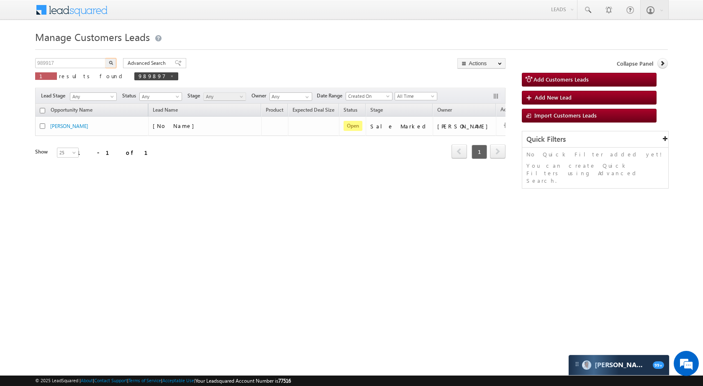
click at [115, 64] on button "button" at bounding box center [110, 63] width 11 height 10
click at [90, 61] on input "989917" at bounding box center [71, 63] width 72 height 10
paste input "91908"
type input "991908"
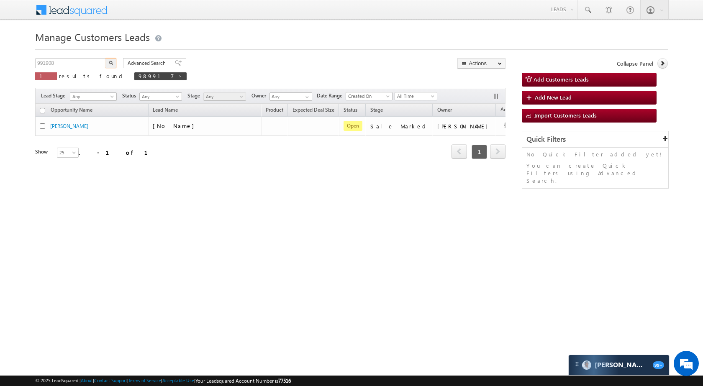
click at [110, 63] on img "button" at bounding box center [111, 63] width 4 height 4
click at [83, 63] on input "991908" at bounding box center [71, 63] width 72 height 10
paste input "3666"
type input "993666"
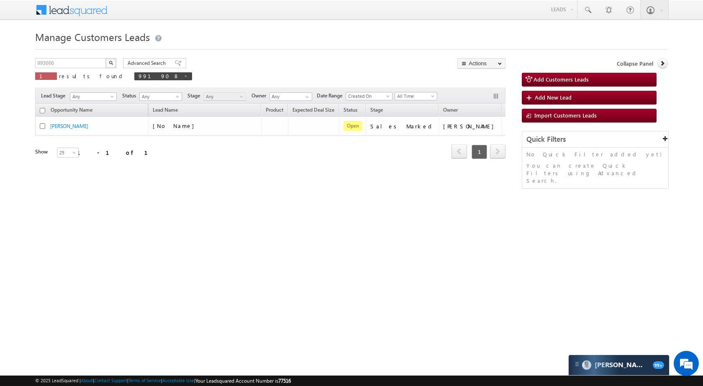
click at [108, 61] on button "button" at bounding box center [110, 63] width 11 height 10
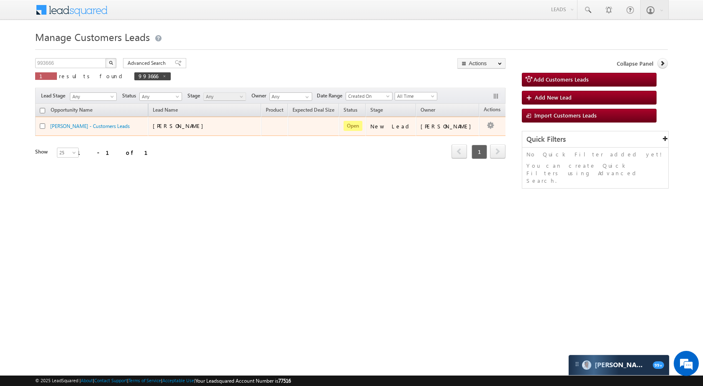
click at [490, 125] on td "Edit Change Owner Change Stage Add Activity Add Task Delete" at bounding box center [496, 126] width 35 height 19
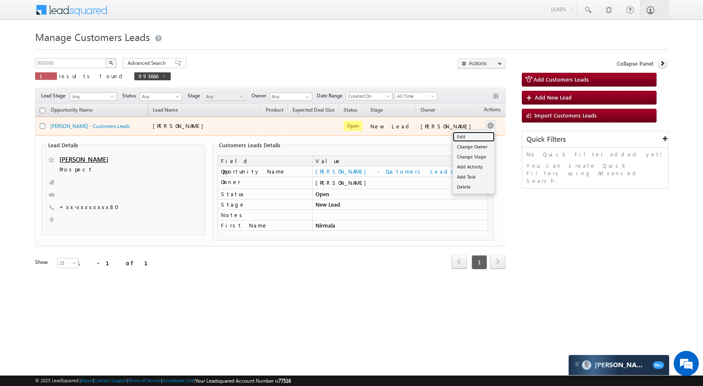
click at [461, 138] on link "Edit" at bounding box center [474, 137] width 42 height 10
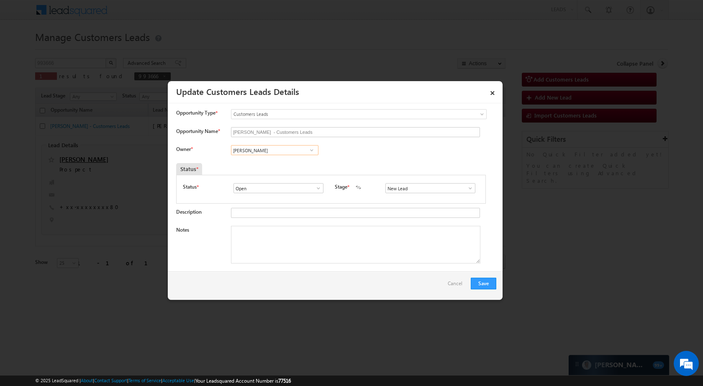
click at [264, 151] on input "[PERSON_NAME]" at bounding box center [274, 150] width 87 height 10
paste input "shal [PERSON_NAME]"
click at [283, 157] on link "[PERSON_NAME] [EMAIL_ADDRESS][DOMAIN_NAME]" at bounding box center [274, 163] width 87 height 16
type input "[PERSON_NAME]"
click at [463, 192] on link at bounding box center [468, 188] width 10 height 8
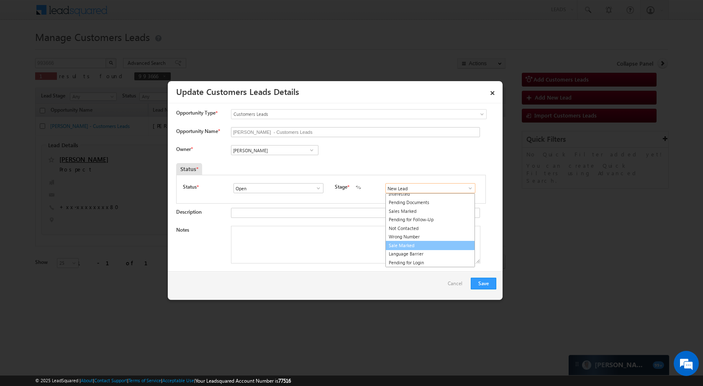
click at [425, 241] on link "Sale Marked" at bounding box center [430, 246] width 90 height 10
type input "Sale Marked"
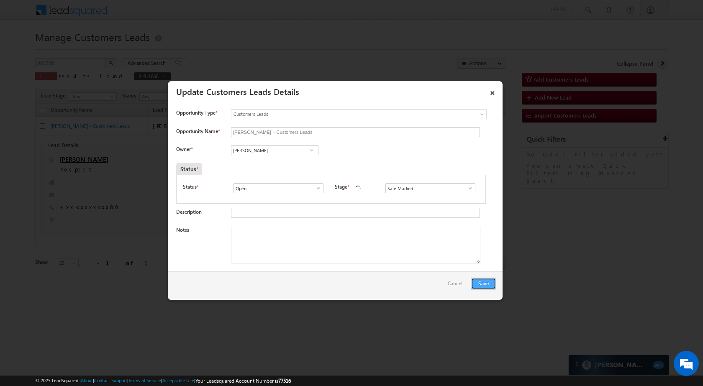
click at [491, 279] on button "Save" at bounding box center [484, 284] width 26 height 12
